Goal: Information Seeking & Learning: Learn about a topic

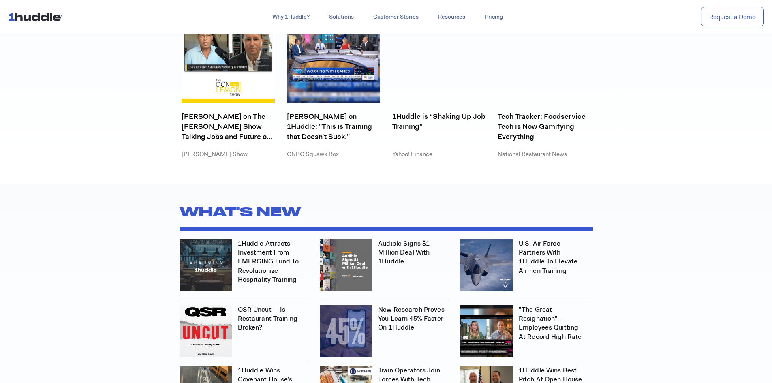
scroll to position [2351, 0]
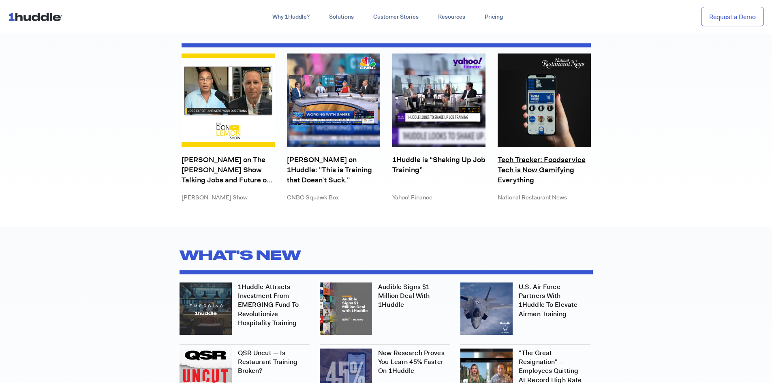
click at [518, 166] on link "Tech Tracker: Foodservice Tech is Now Gamifying Everything" at bounding box center [544, 170] width 93 height 30
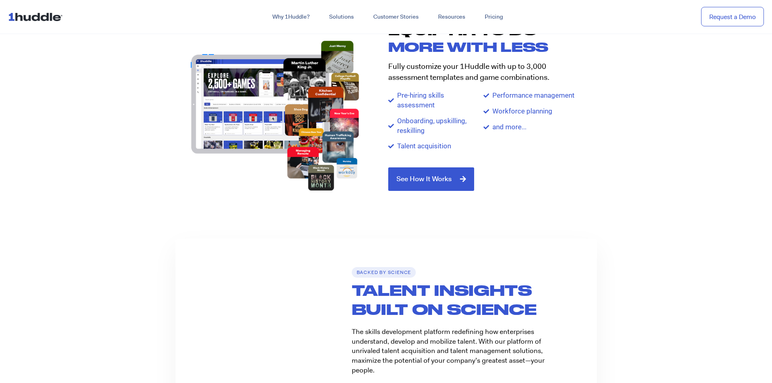
scroll to position [932, 0]
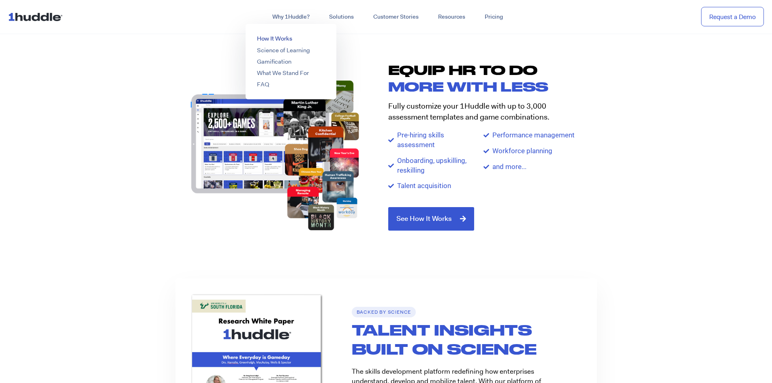
click at [281, 37] on link "How It Works" at bounding box center [274, 38] width 35 height 8
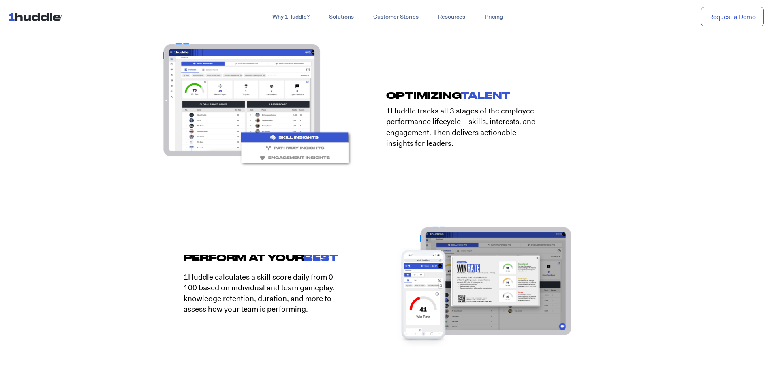
scroll to position [1215, 0]
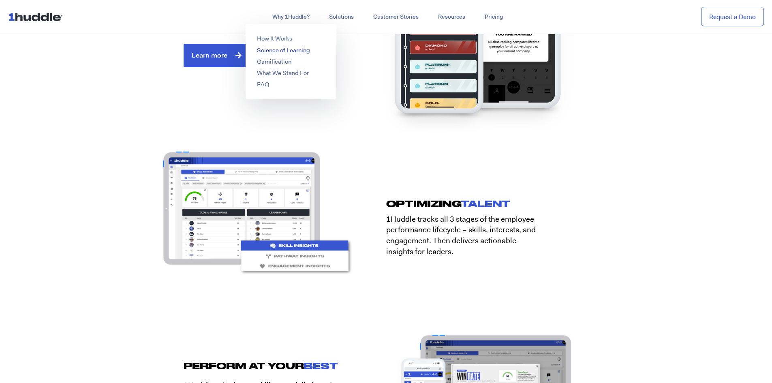
click at [283, 51] on link "Science of Learning" at bounding box center [283, 50] width 53 height 8
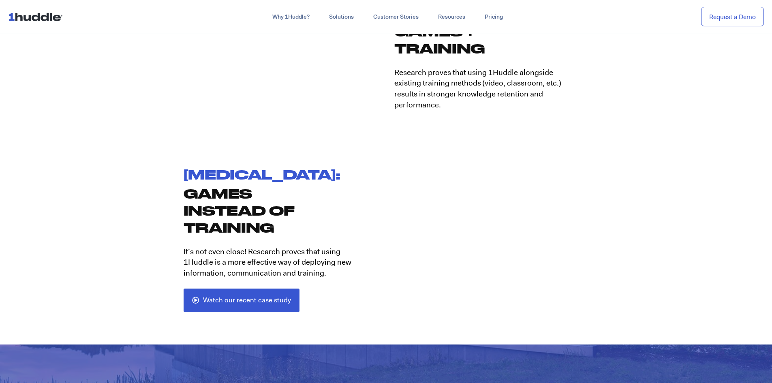
scroll to position [1563, 0]
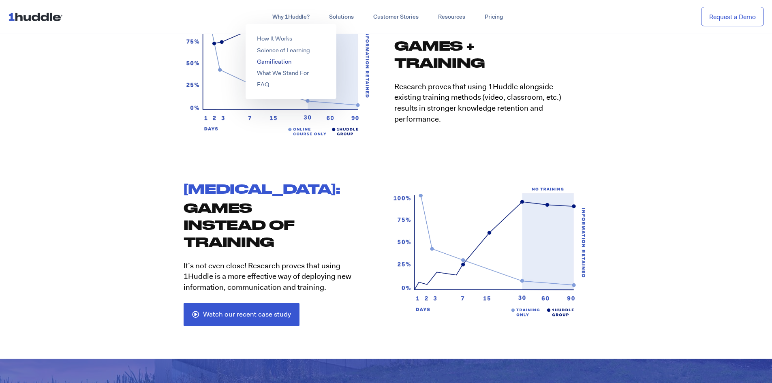
click at [271, 59] on link "Gamification" at bounding box center [274, 62] width 34 height 8
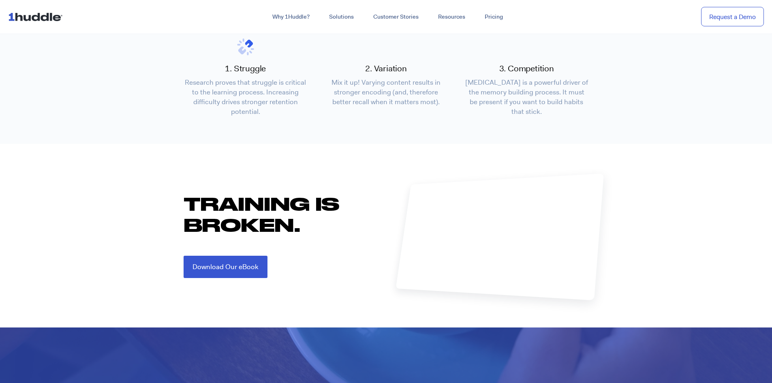
scroll to position [753, 0]
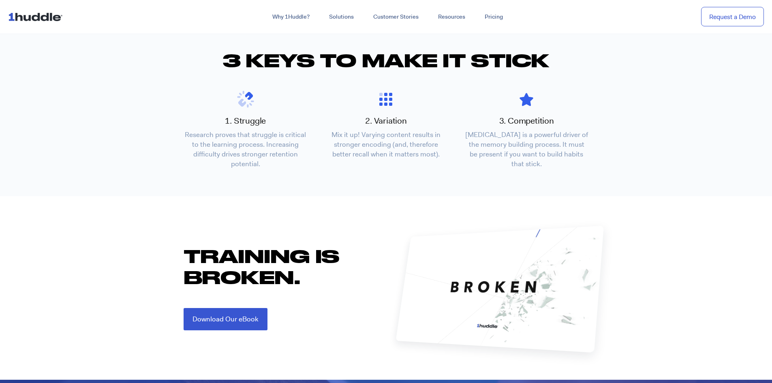
click at [133, 169] on section "1. Struggle Research proves that struggle is critical to the learning process. …" at bounding box center [386, 129] width 772 height 96
click at [152, 254] on section "Training is Broken. Download Our eBook" at bounding box center [386, 288] width 772 height 118
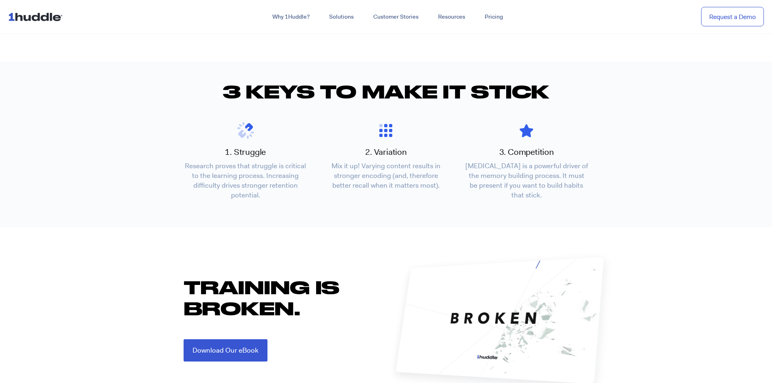
scroll to position [712, 0]
